Goal: Transaction & Acquisition: Purchase product/service

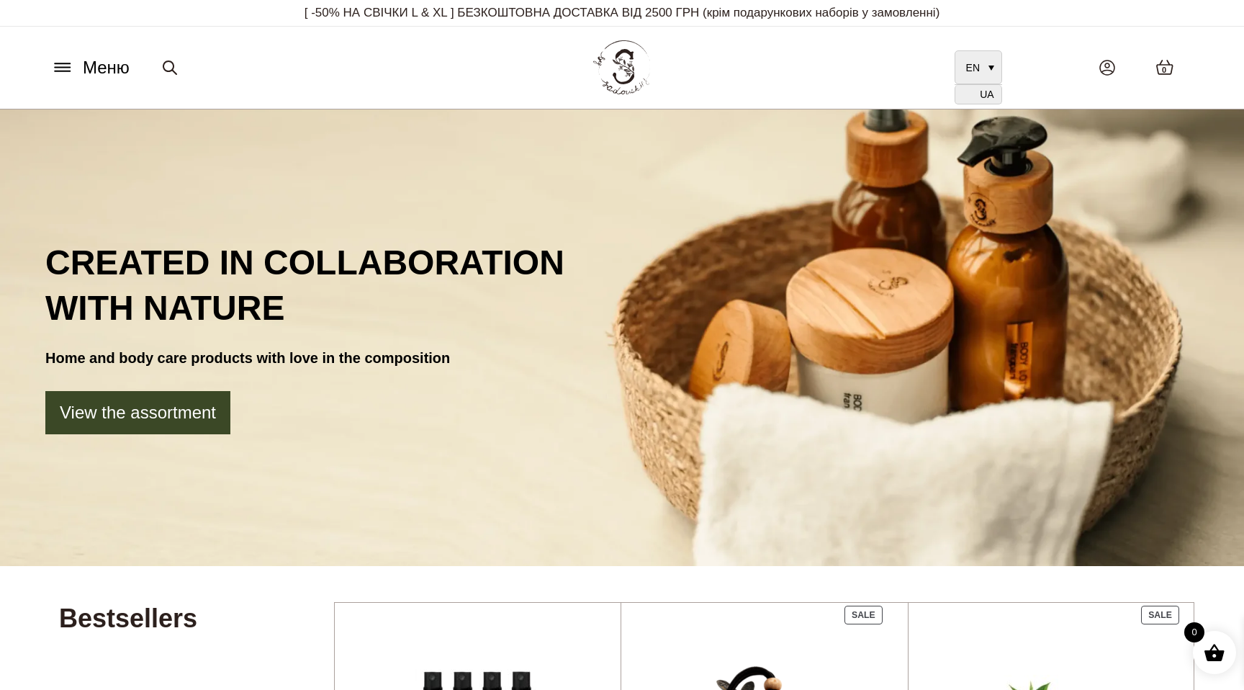
click at [987, 94] on span "UA" at bounding box center [987, 95] width 14 height 12
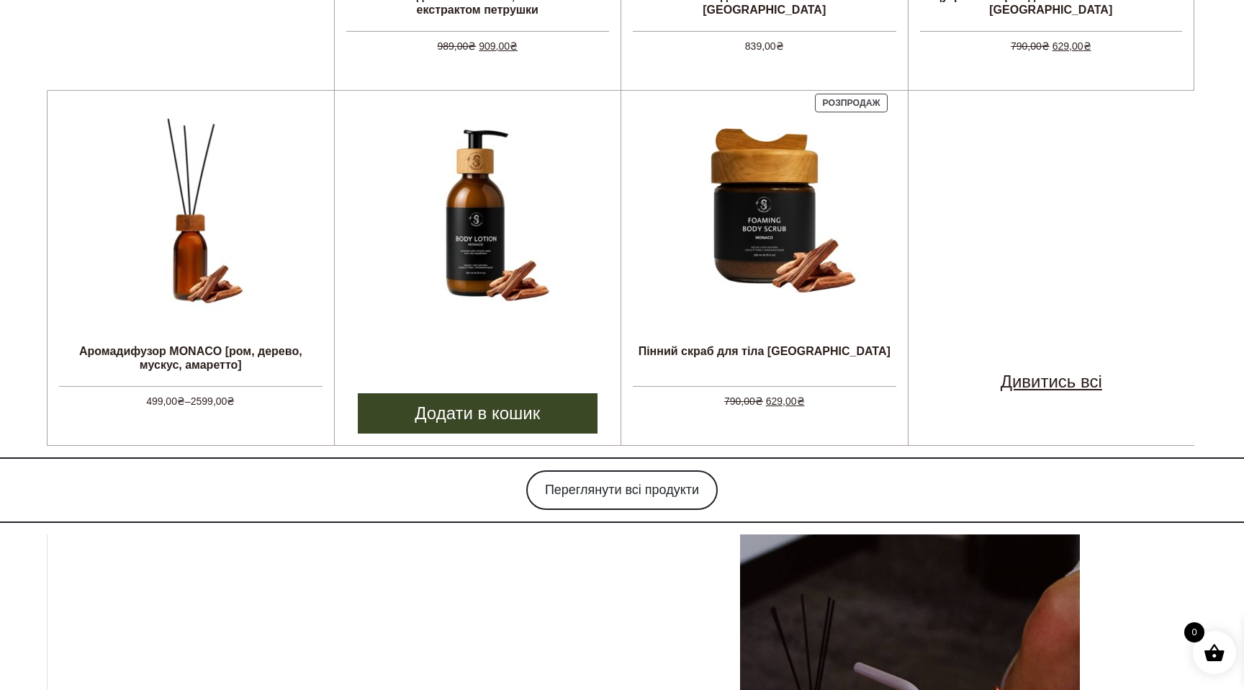
scroll to position [983, 0]
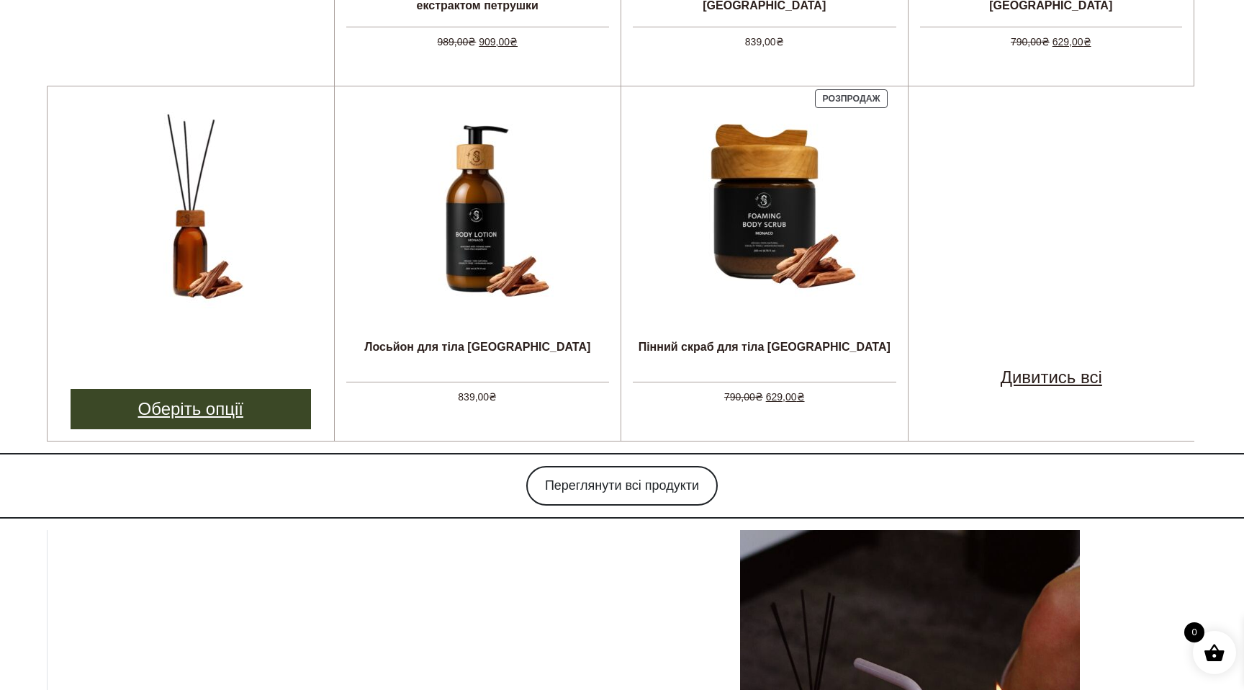
click at [212, 410] on link "Оберіть опції" at bounding box center [191, 409] width 240 height 40
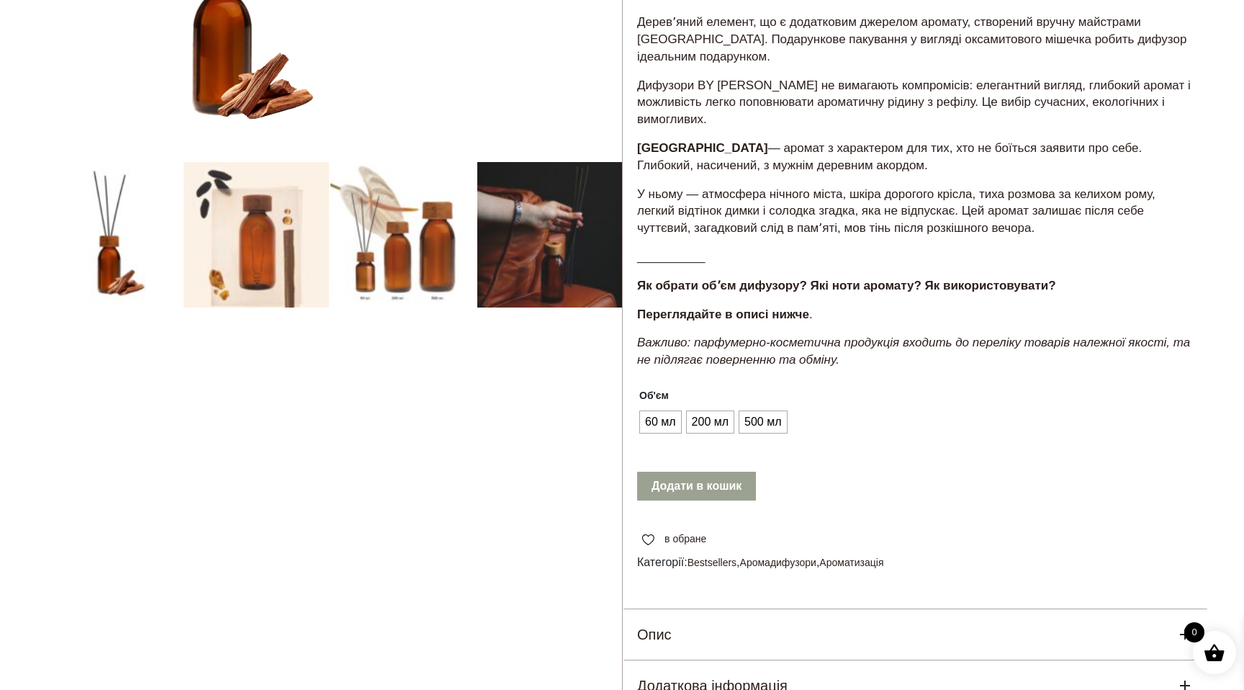
scroll to position [422, 0]
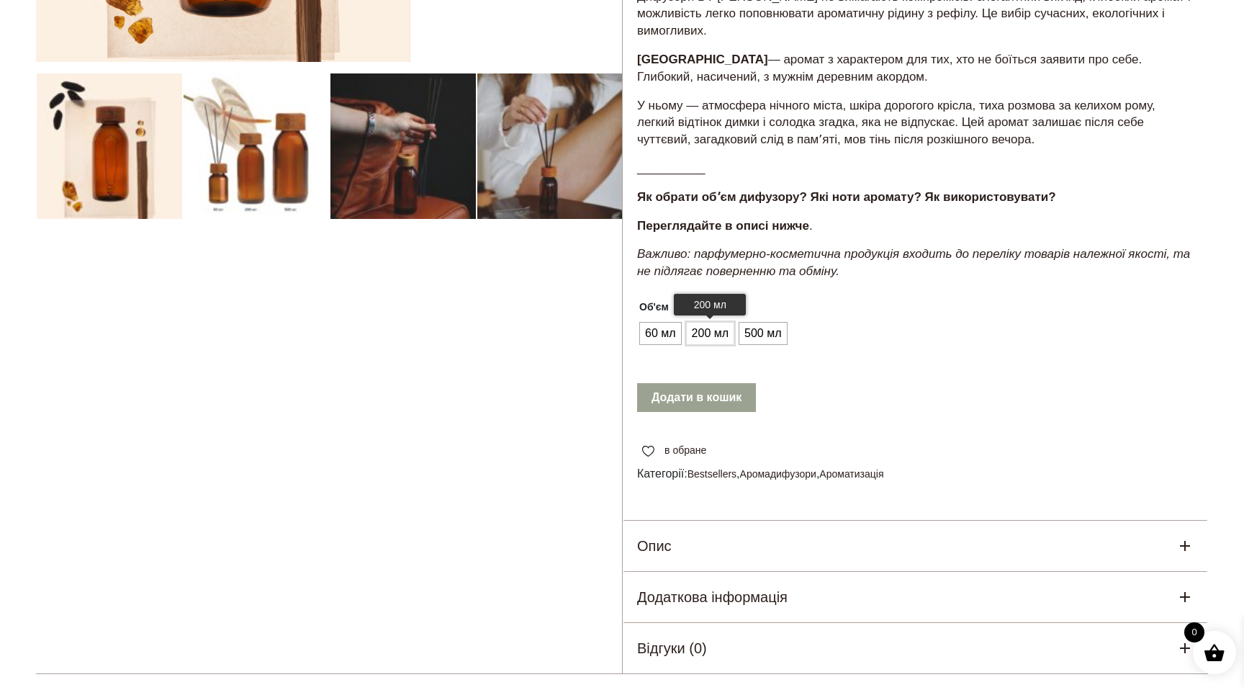
click at [709, 337] on span "200 мл" at bounding box center [710, 333] width 44 height 23
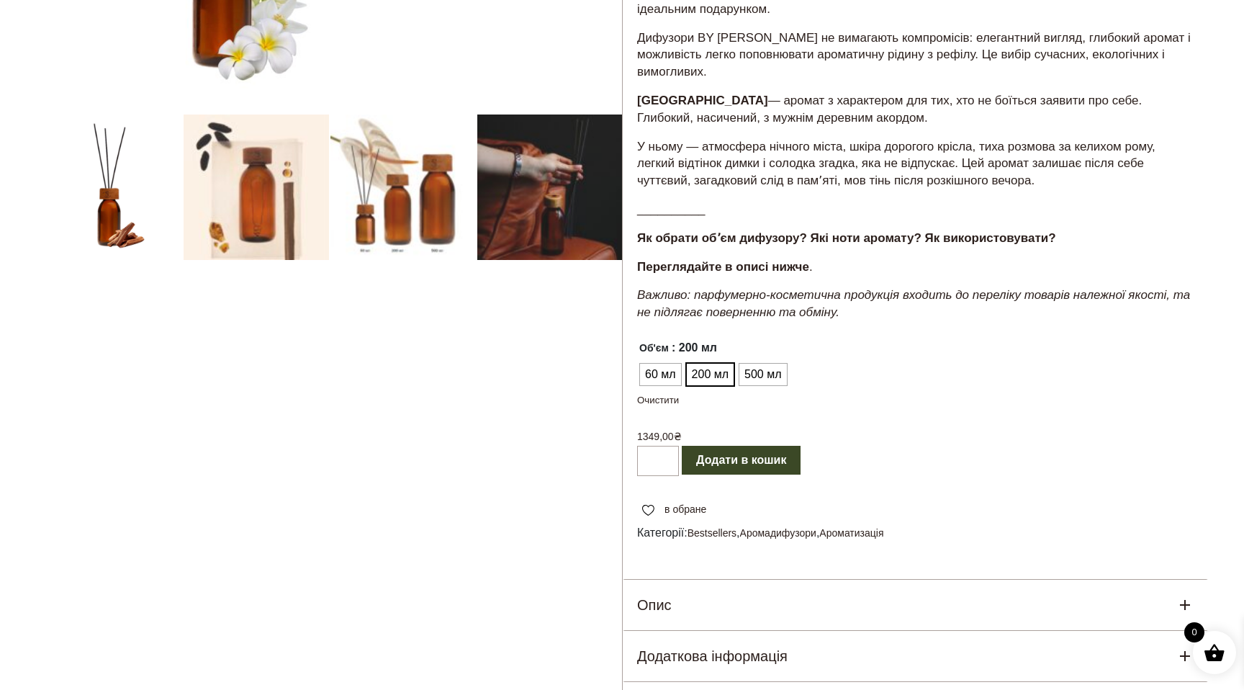
scroll to position [404, 0]
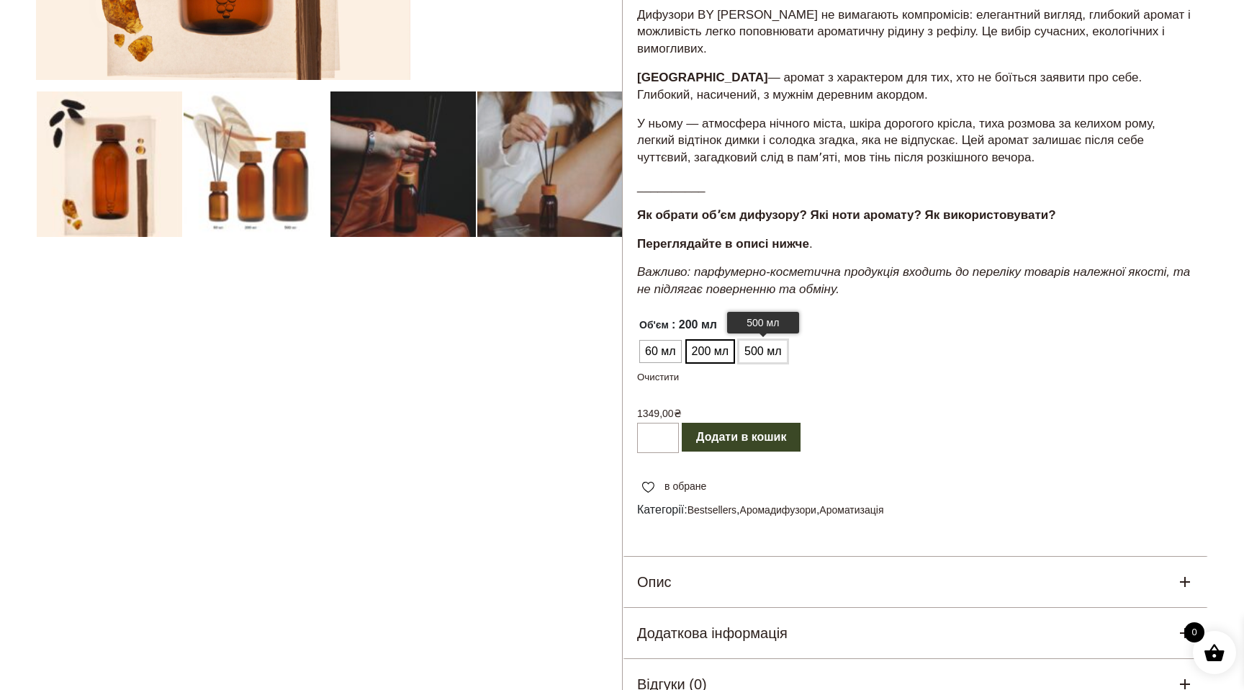
click at [757, 349] on span "500 мл" at bounding box center [763, 351] width 44 height 23
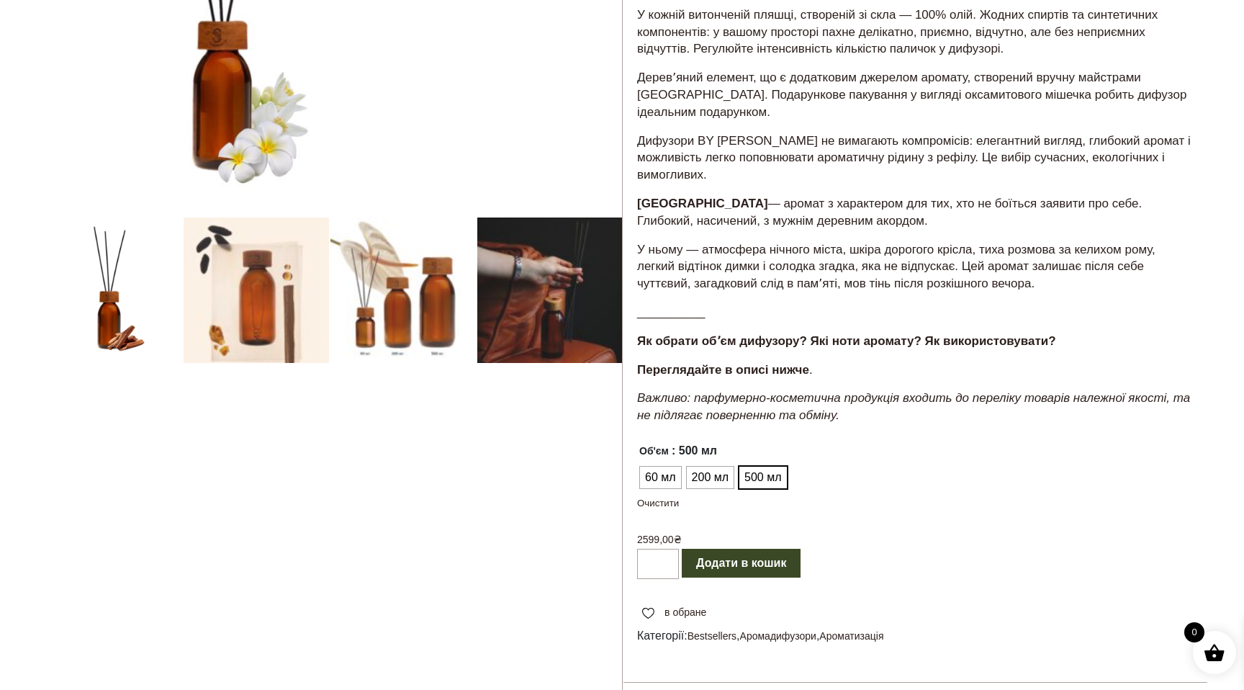
scroll to position [0, 0]
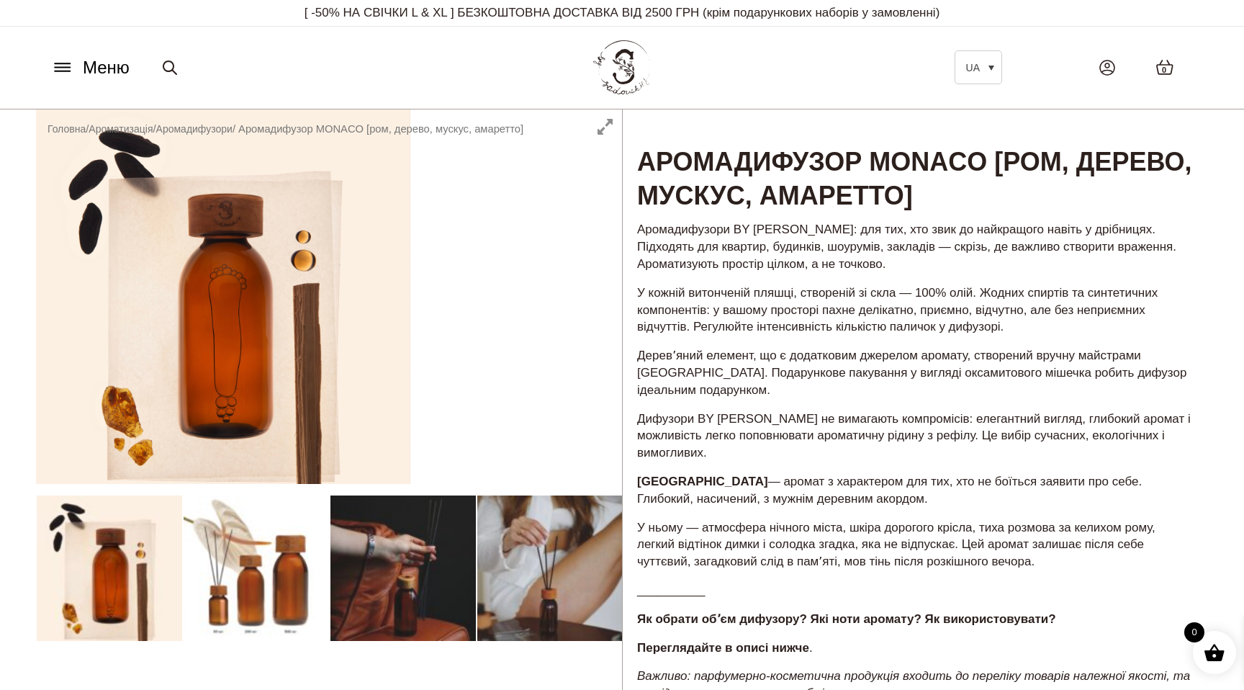
click at [55, 66] on icon at bounding box center [62, 67] width 23 height 15
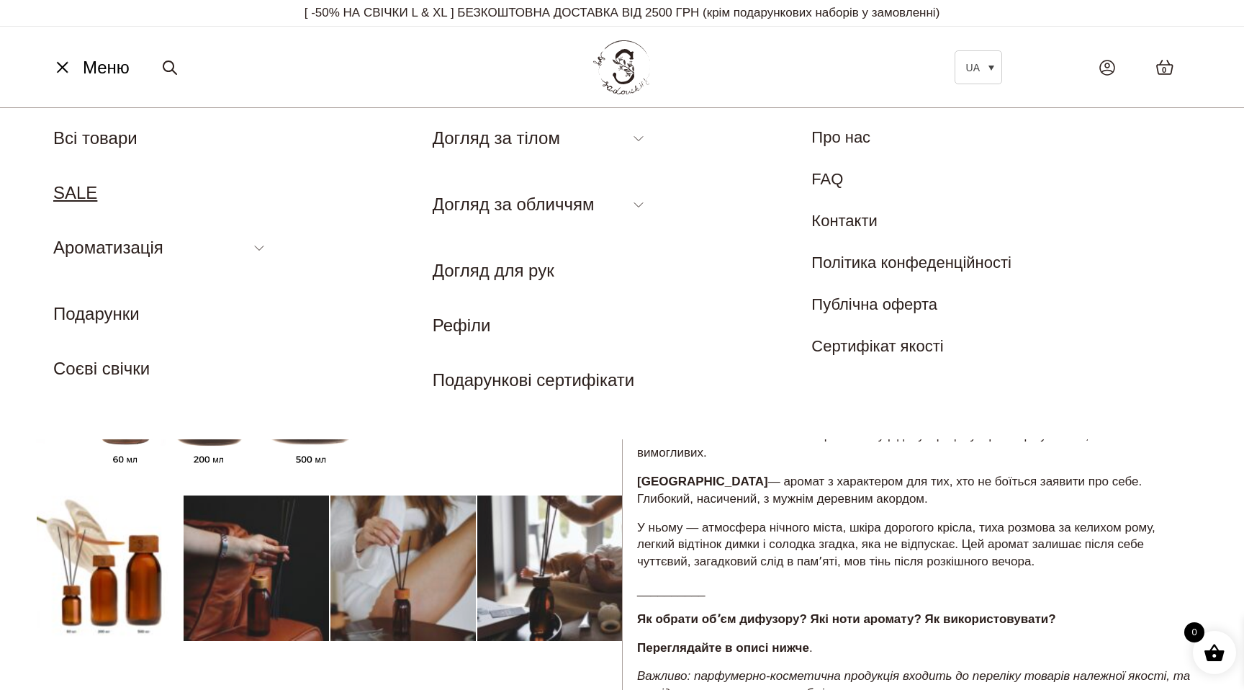
click at [64, 190] on link "SALE" at bounding box center [75, 192] width 44 height 19
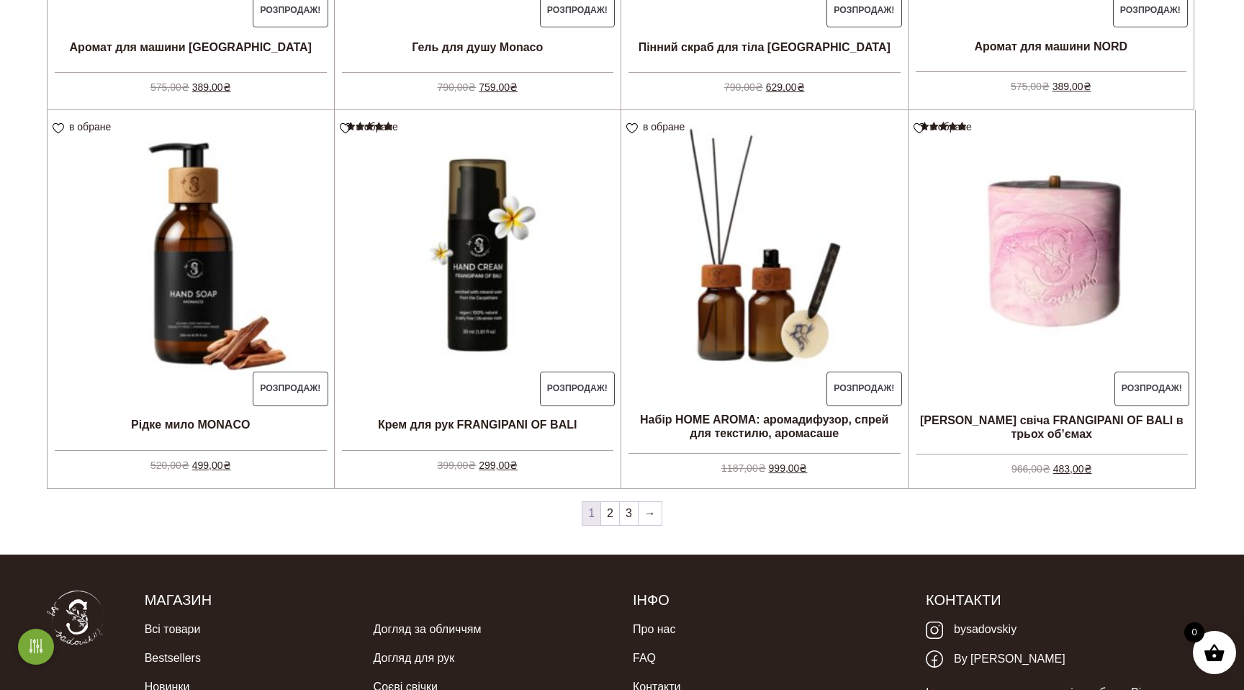
scroll to position [1513, 0]
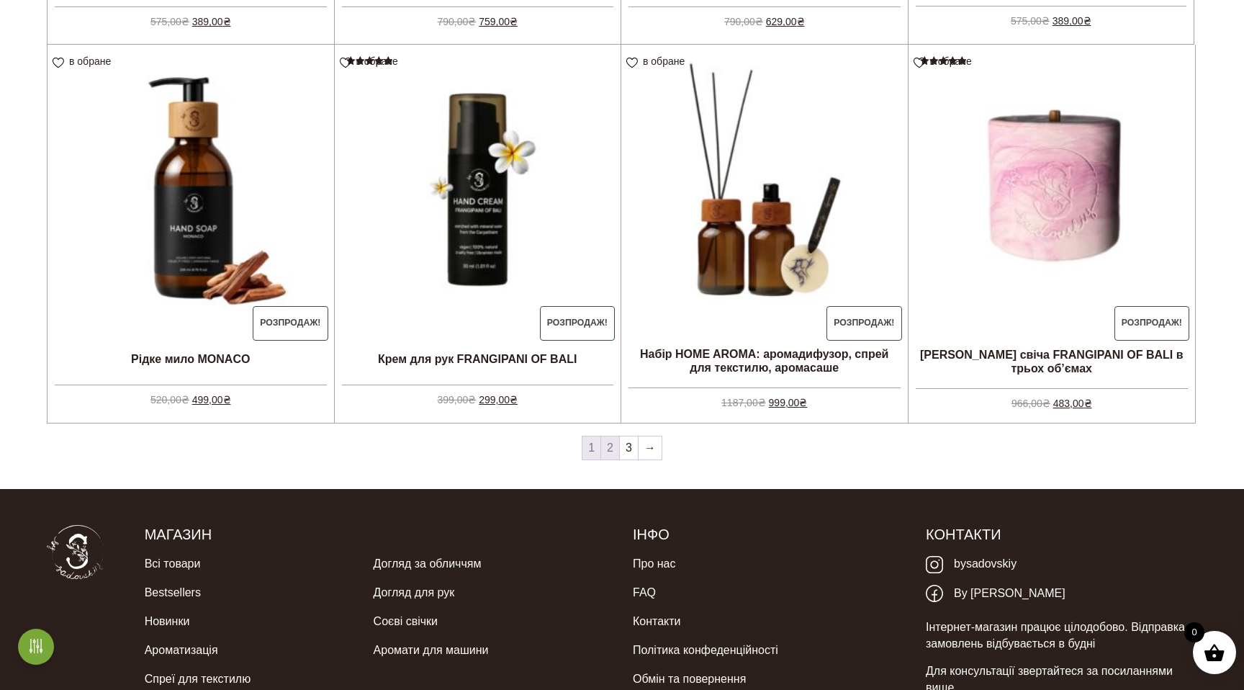
click at [612, 449] on link "2" at bounding box center [610, 447] width 18 height 23
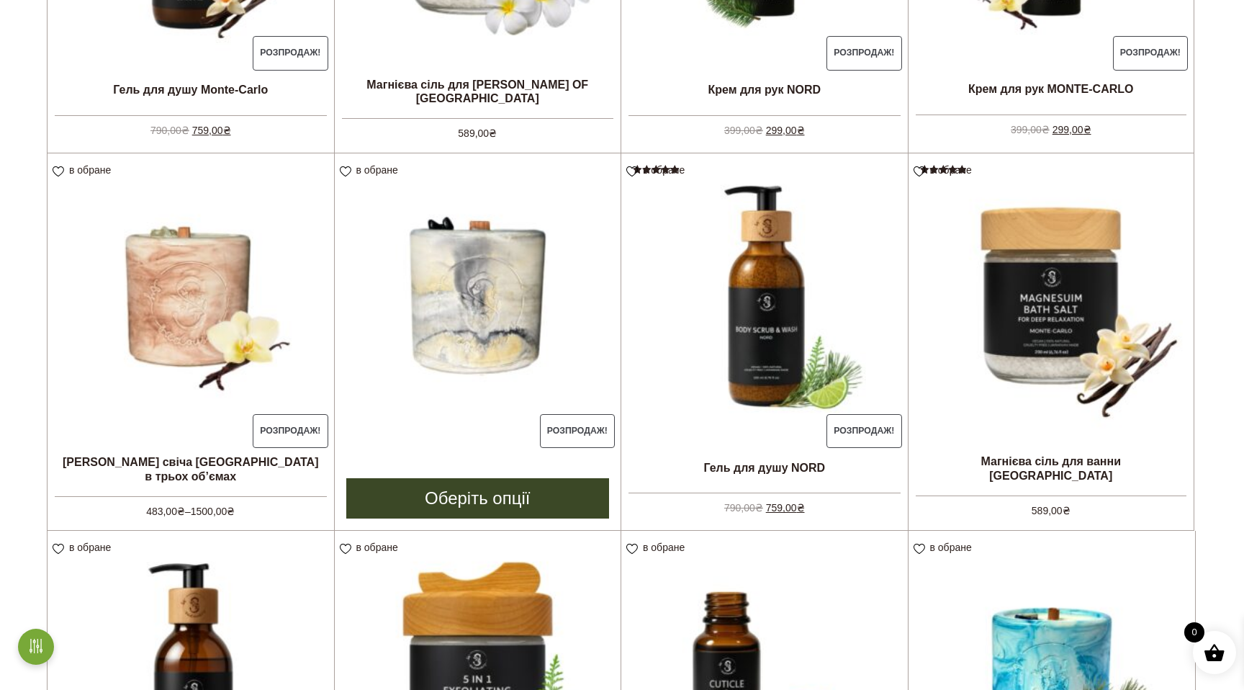
scroll to position [1022, 0]
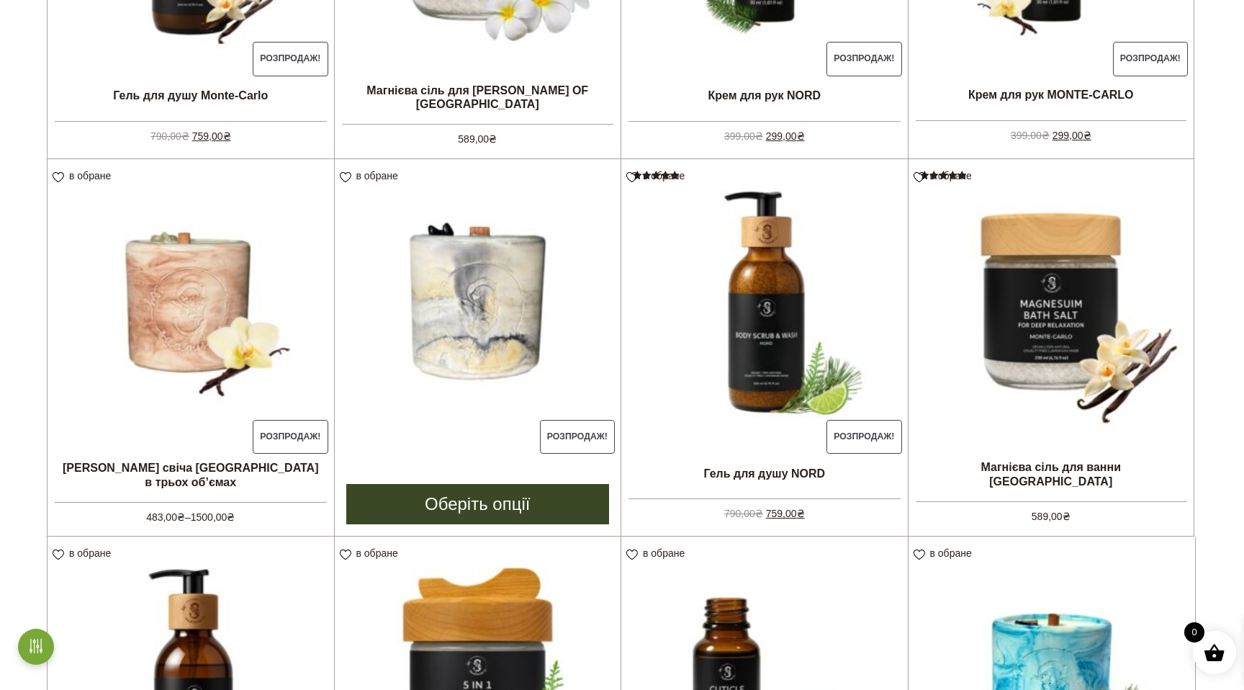
click at [462, 507] on link "Оберіть опції" at bounding box center [478, 504] width 264 height 40
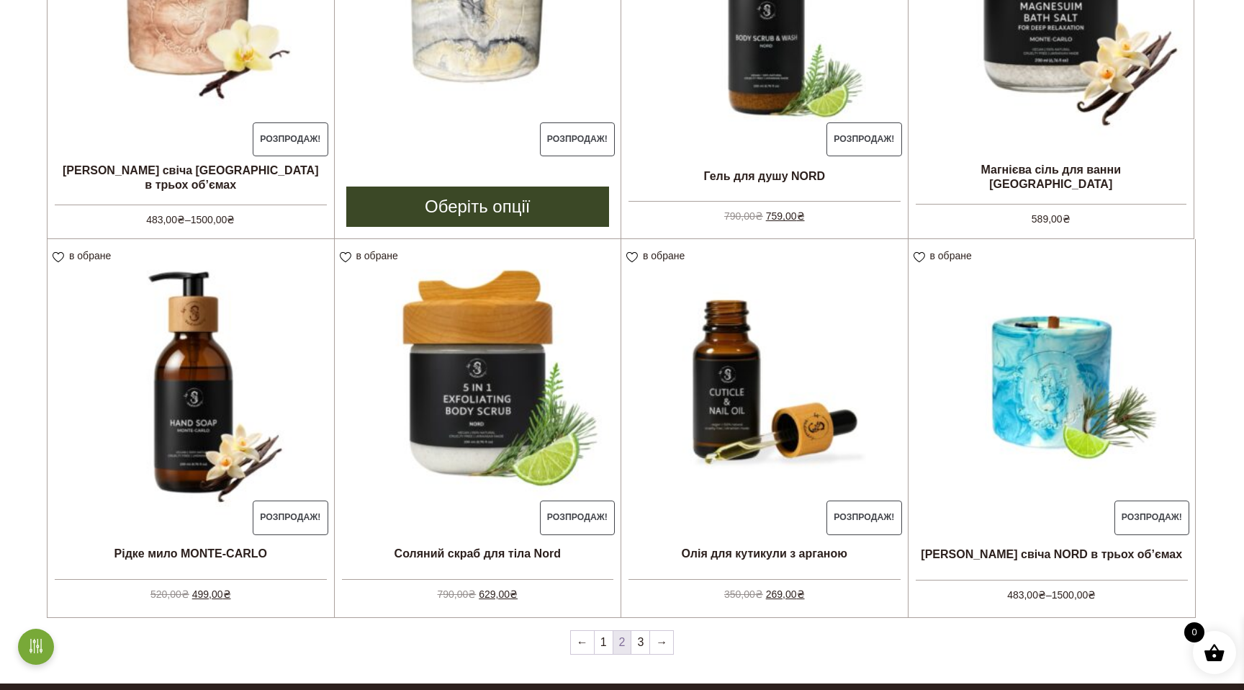
scroll to position [1516, 0]
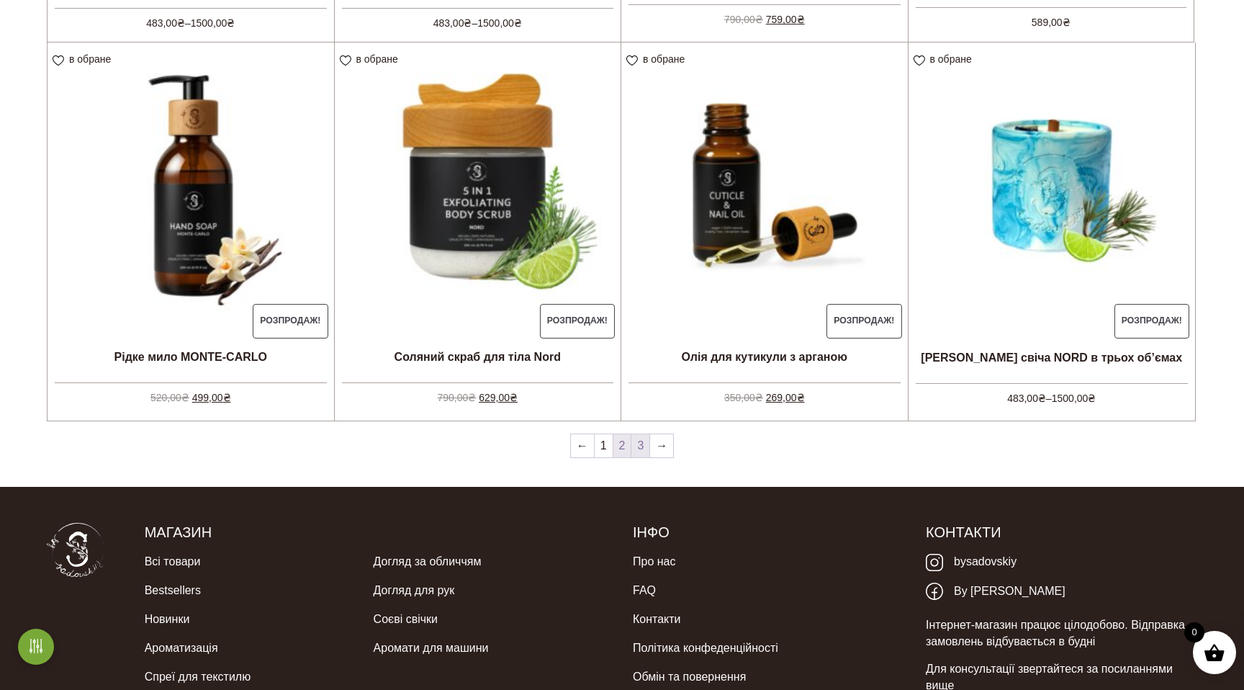
click at [643, 447] on link "3" at bounding box center [640, 445] width 18 height 23
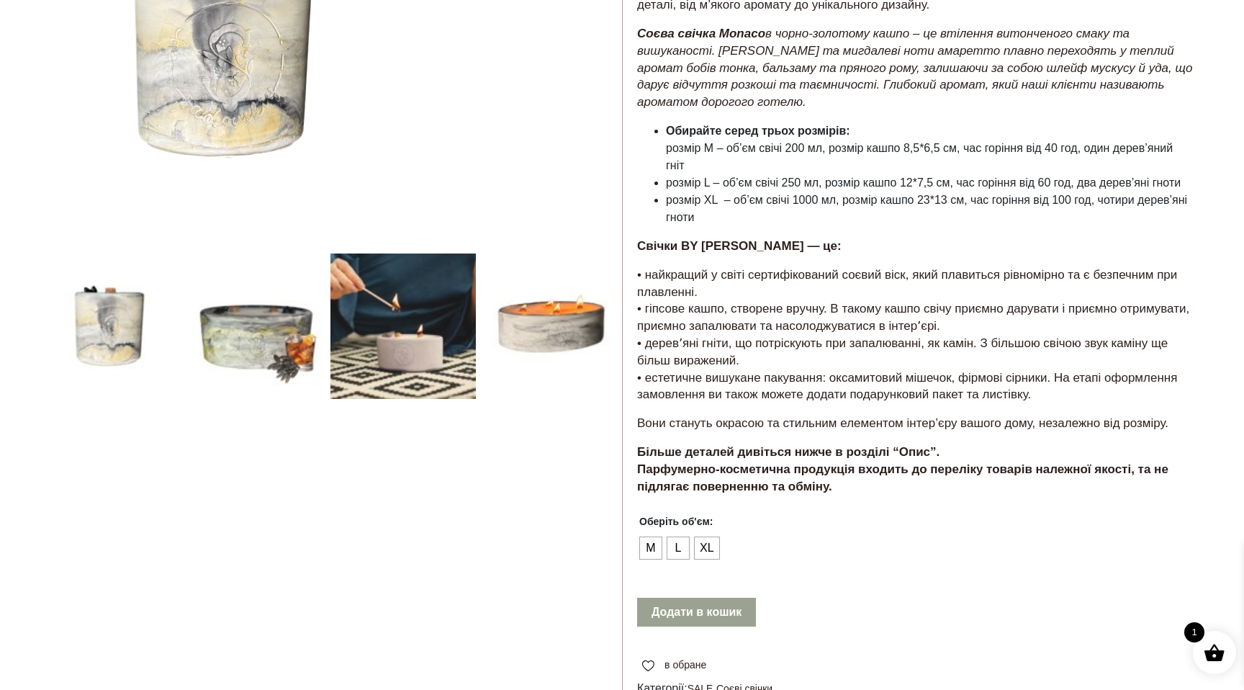
scroll to position [471, 0]
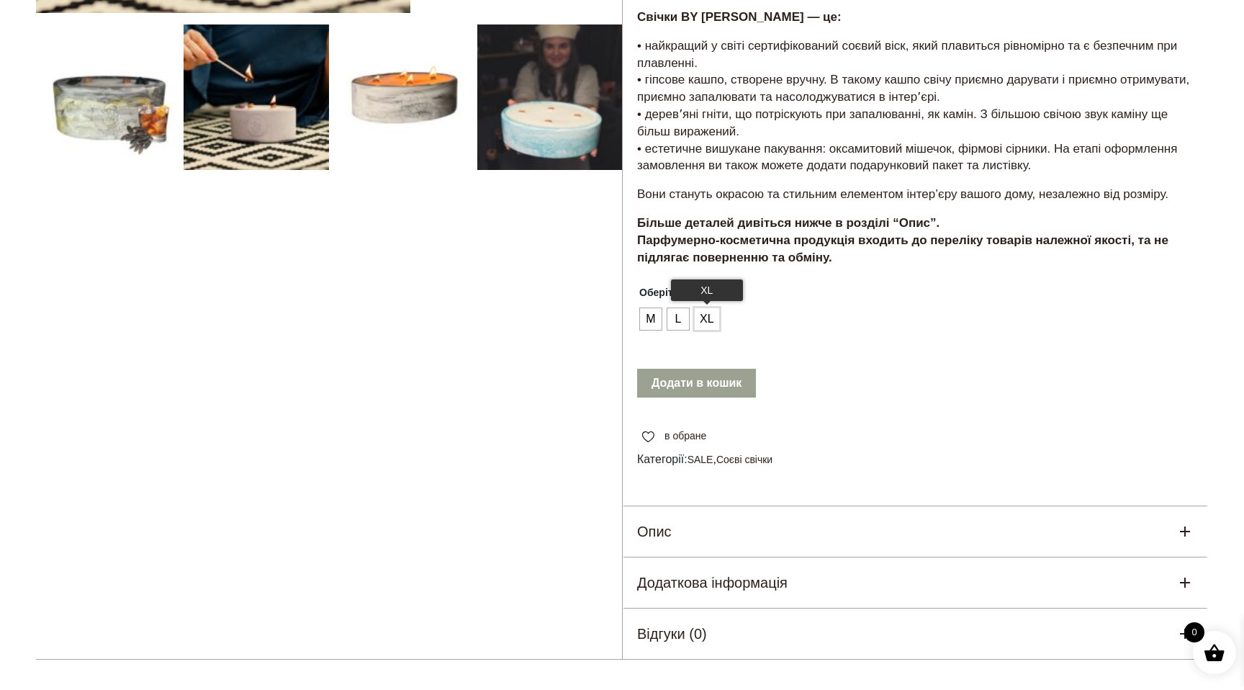
click at [708, 325] on span "XL" at bounding box center [707, 318] width 22 height 23
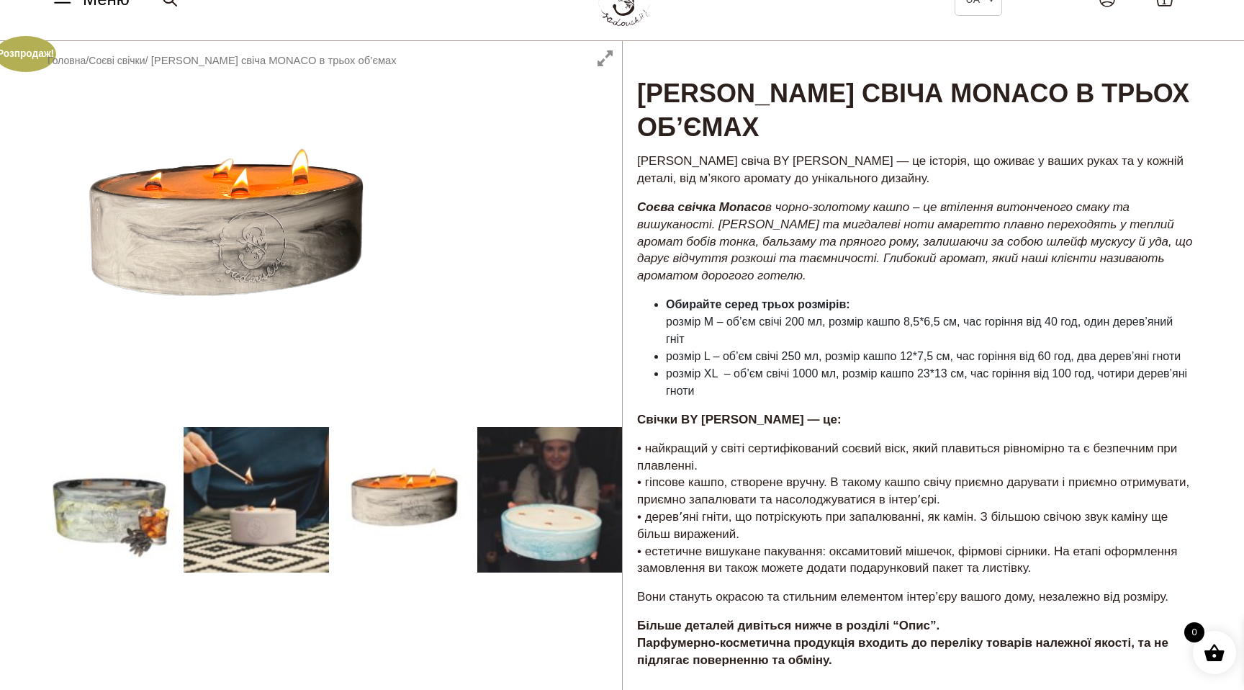
scroll to position [0, 0]
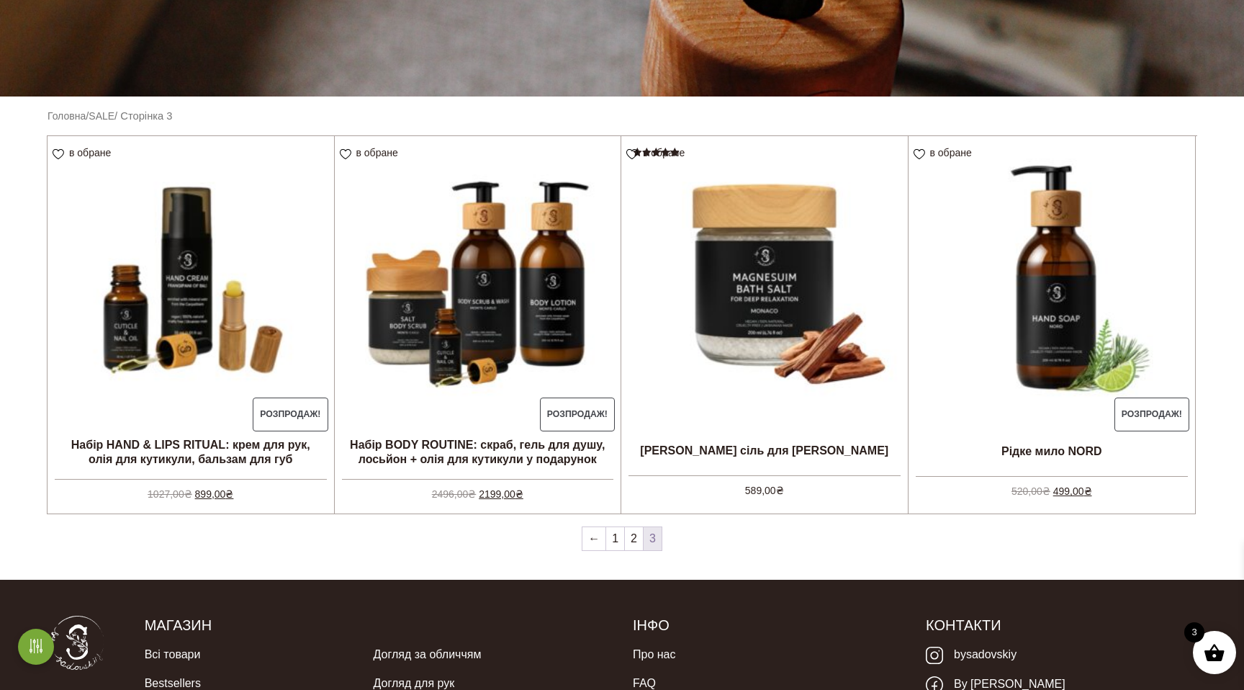
scroll to position [367, 0]
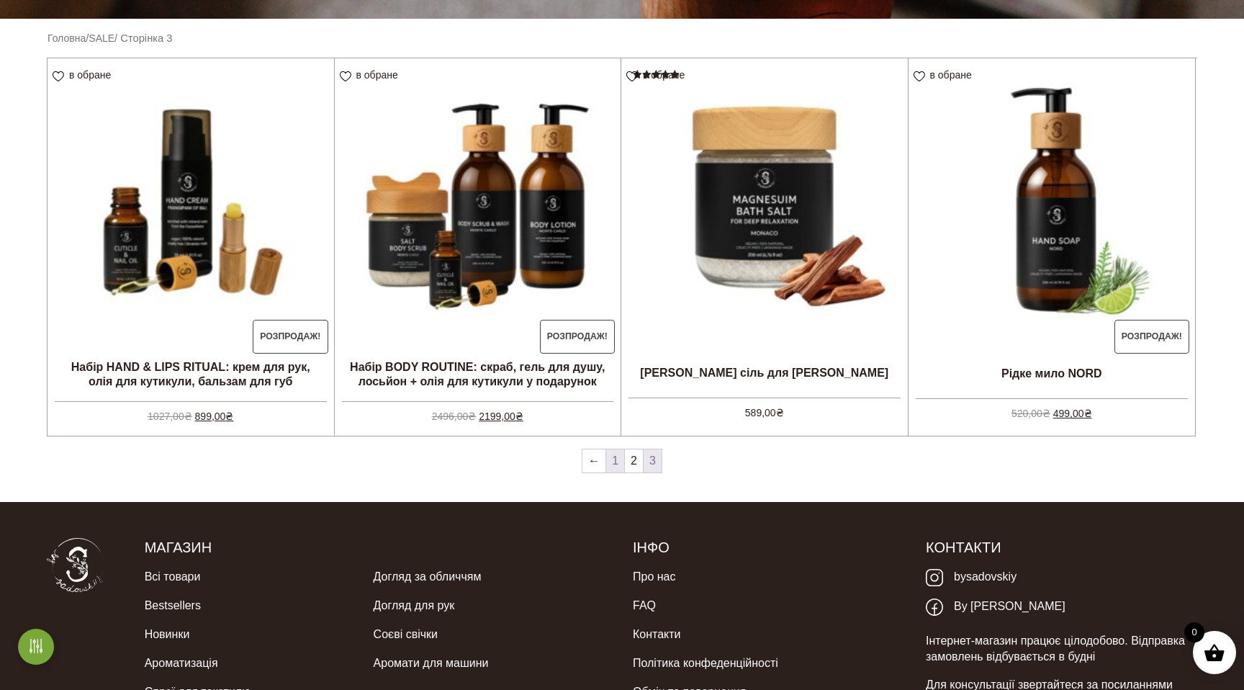
click at [613, 463] on link "1" at bounding box center [615, 460] width 18 height 23
